Goal: Navigation & Orientation: Go to known website

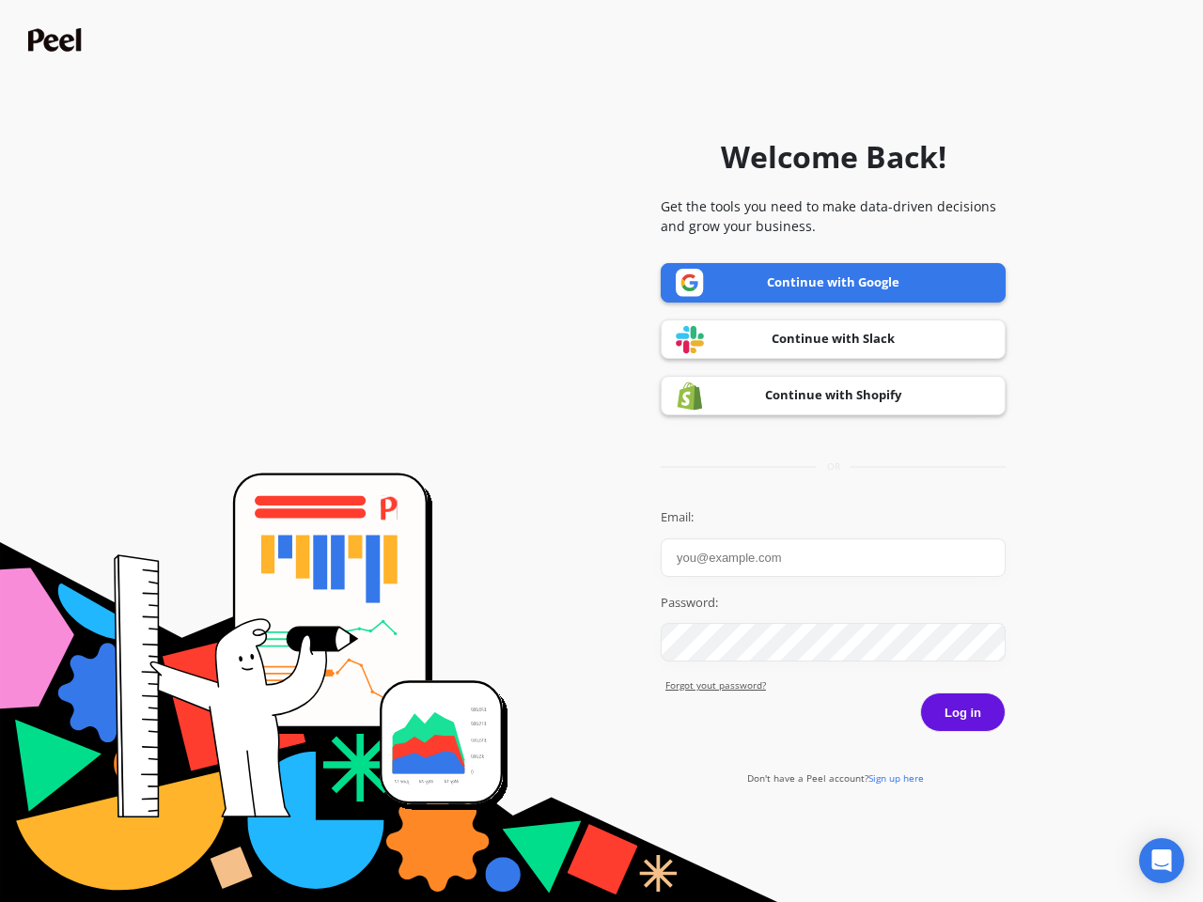
click at [1161, 861] on icon "Open Intercom Messenger" at bounding box center [1162, 860] width 20 height 23
